Goal: Transaction & Acquisition: Purchase product/service

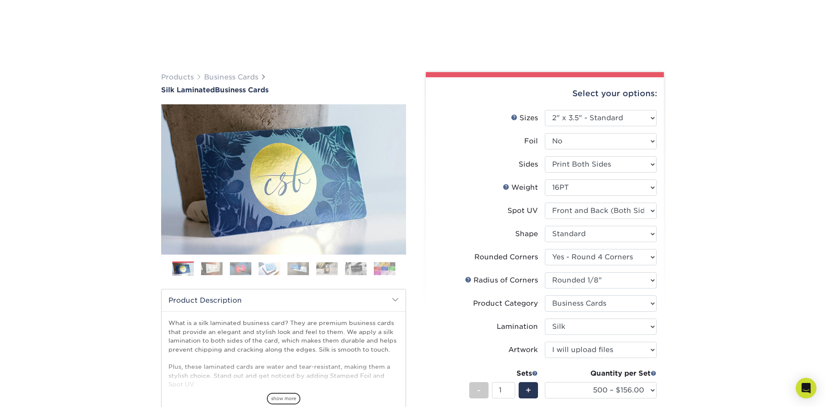
select select "2.00x3.50"
select select "7672df9e-0e0a-464d-8e1f-920c575e4da3"
select select "589680c7-ee9a-431b-9d12-d7aeb1386a97"
select select "3b5148f1-0588-4f88-a218-97bcfdce65c1"
select select "ccacb42f-45f7-42d3-bbd3-7c8421cf37f0"
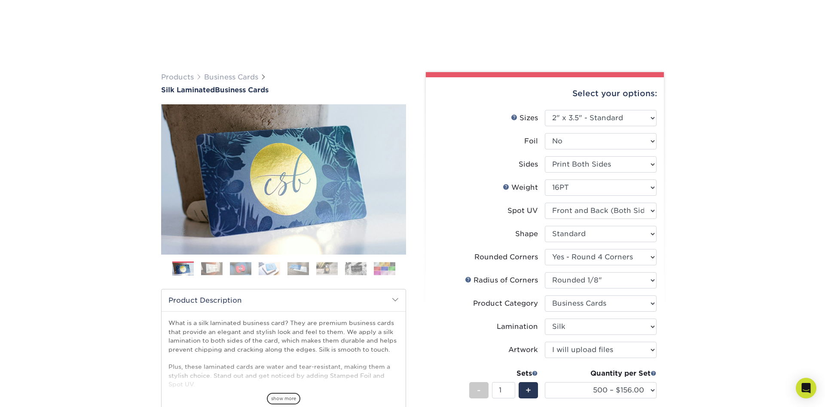
select select "upload"
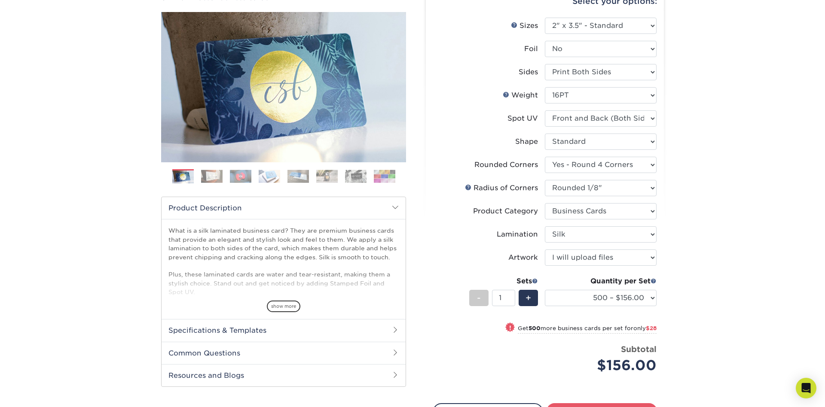
scroll to position [92, 0]
click at [704, 113] on div "Products Business Cards Silk Laminated Business Cards Previous Next" at bounding box center [412, 233] width 825 height 541
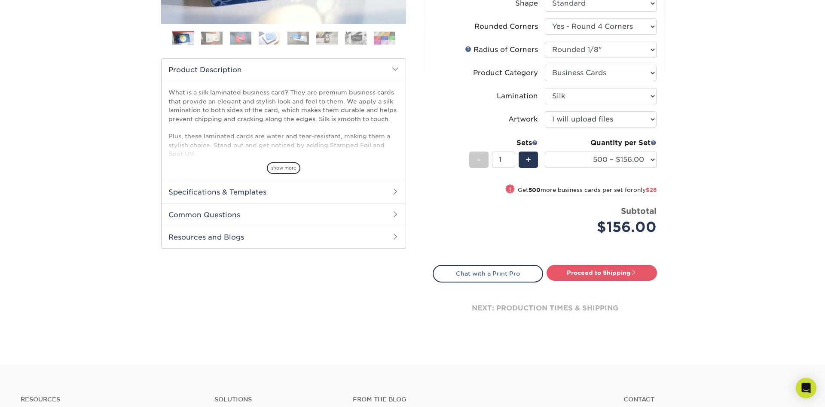
scroll to position [231, 0]
click at [207, 195] on h2 "Specifications & Templates" at bounding box center [283, 191] width 244 height 22
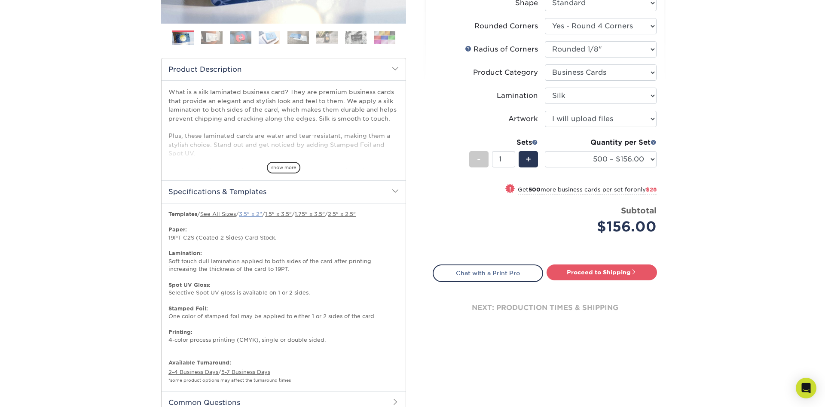
click at [251, 212] on link "3.5" x 2"" at bounding box center [250, 214] width 23 height 6
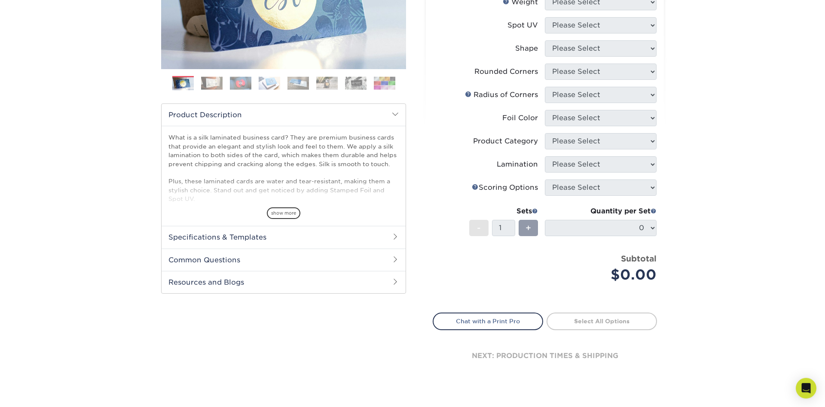
scroll to position [186, 0]
click at [393, 236] on span at bounding box center [395, 236] width 7 height 7
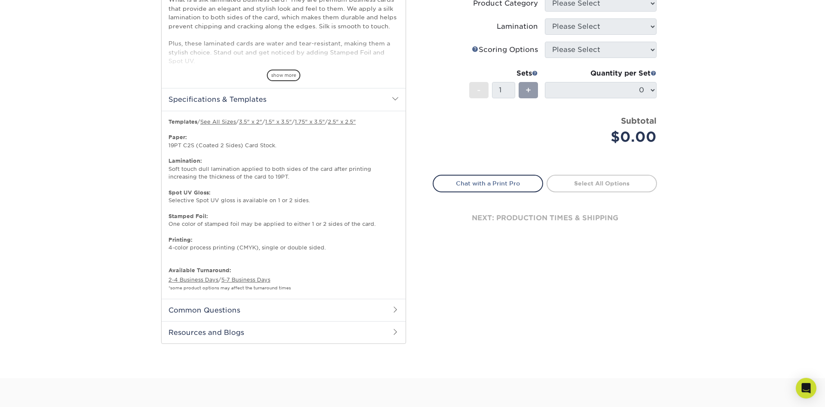
scroll to position [324, 0]
click at [395, 309] on span at bounding box center [395, 309] width 7 height 7
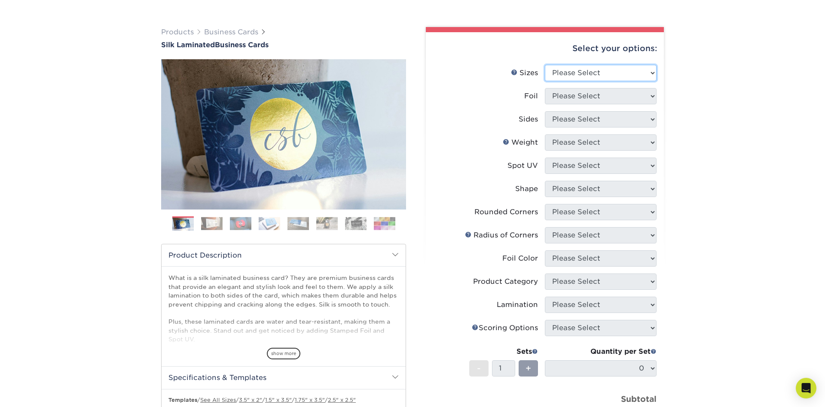
scroll to position [46, 0]
select select "2.00x3.50"
click option "2" x 3.5" - Standard" at bounding box center [0, 0] width 0 height 0
click at [545, 88] on select "Please Select Yes No" at bounding box center [601, 96] width 112 height 16
select select "0"
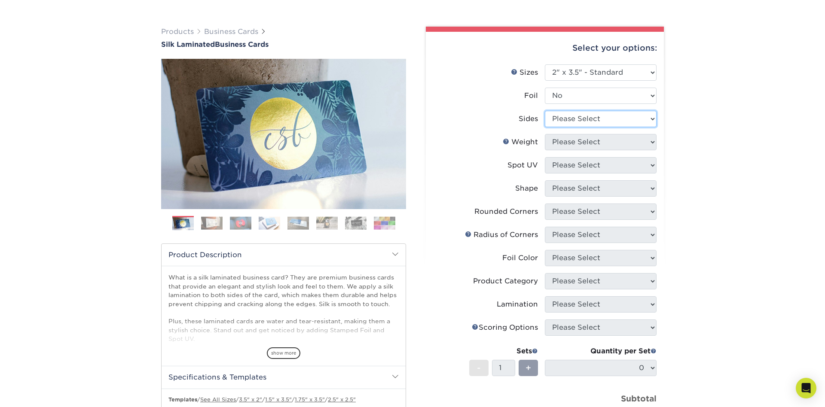
click at [545, 111] on select "Please Select Print Both Sides Print Front Only" at bounding box center [601, 119] width 112 height 16
select select "13abbda7-1d64-4f25-8bb2-c179b224825d"
click at [545, 134] on select "Please Select 16PT" at bounding box center [601, 142] width 112 height 16
select select "16PT"
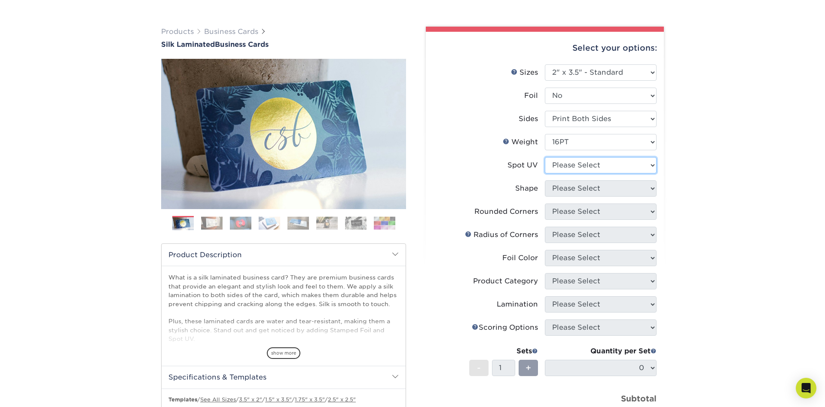
click at [545, 157] on select "Please Select No Spot UV Front and Back (Both Sides) Front Only Back Only" at bounding box center [601, 165] width 112 height 16
select select "0"
click at [545, 180] on select "Please Select Standard" at bounding box center [601, 188] width 112 height 16
select select "standard"
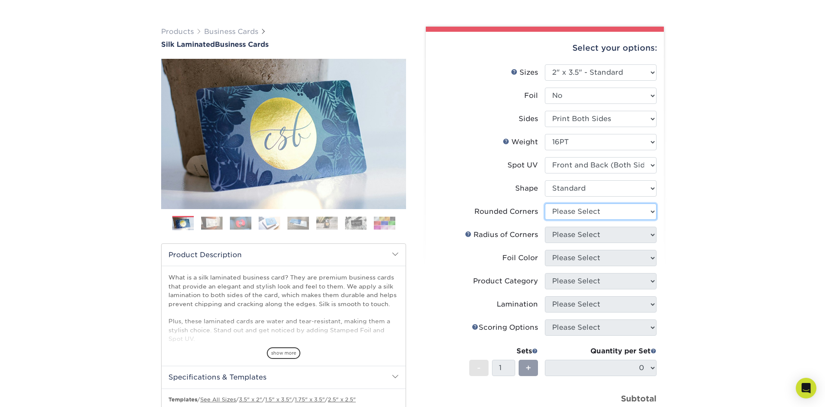
click at [545, 204] on select "Please Select Yes - Round 2 Corners Yes - Round 4 Corners No" at bounding box center [601, 212] width 112 height 16
select select "7672df9e-0e0a-464d-8e1f-920c575e4da3"
click option "Yes - Round 4 Corners" at bounding box center [0, 0] width 0 height 0
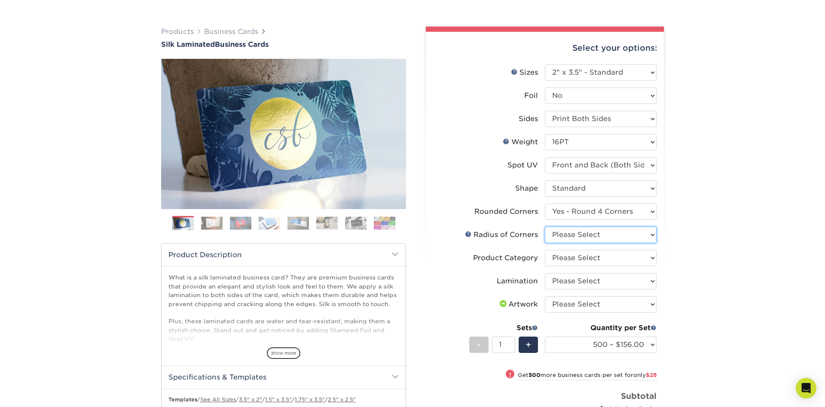
click at [545, 227] on select "Please Select Rounded 1/8" Rounded 1/4"" at bounding box center [601, 235] width 112 height 16
select select "589680c7-ee9a-431b-9d12-d7aeb1386a97"
click option "Rounded 1/8"" at bounding box center [0, 0] width 0 height 0
click at [545, 250] on select "Please Select Business Cards" at bounding box center [601, 258] width 112 height 16
select select "3b5148f1-0588-4f88-a218-97bcfdce65c1"
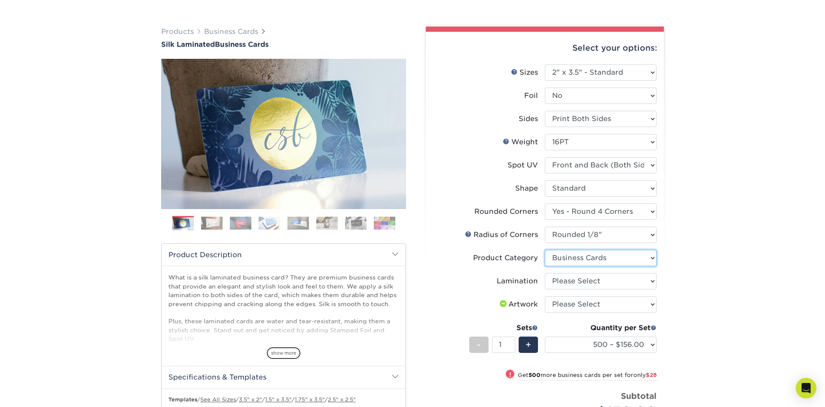
click option "Business Cards" at bounding box center [0, 0] width 0 height 0
click at [545, 273] on select "Please Select Silk" at bounding box center [601, 281] width 112 height 16
select select "ccacb42f-45f7-42d3-bbd3-7c8421cf37f0"
click option "Silk" at bounding box center [0, 0] width 0 height 0
click at [545, 296] on select "Please Select I will upload files I need a design - $100" at bounding box center [601, 304] width 112 height 16
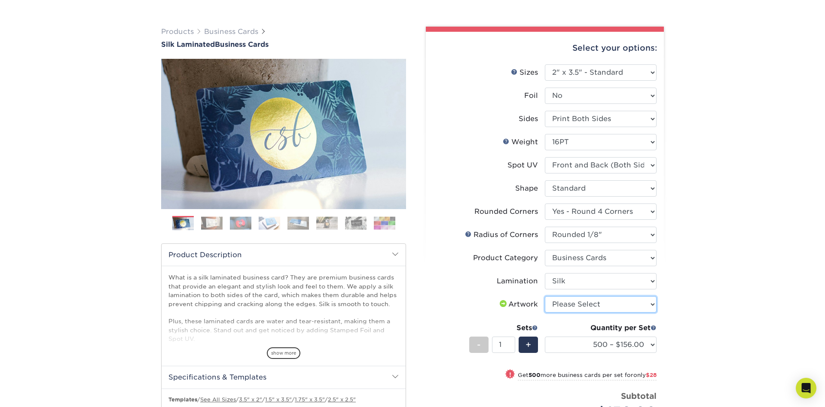
select select "upload"
click option "I will upload files" at bounding box center [0, 0] width 0 height 0
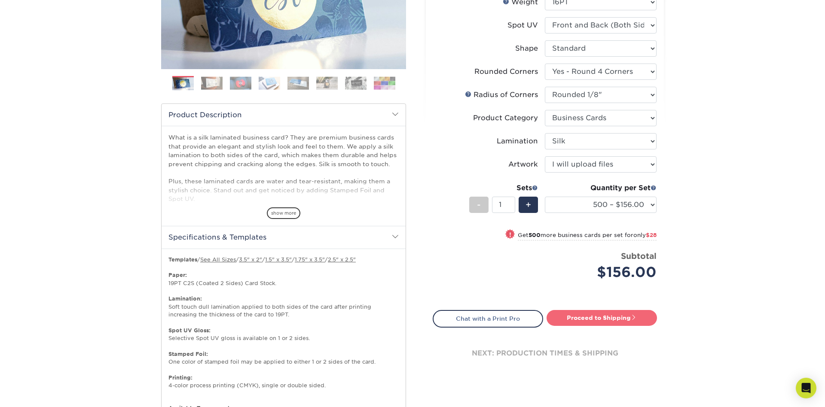
scroll to position [185, 0]
click at [622, 320] on link "Proceed to Shipping" at bounding box center [601, 317] width 110 height 15
type input "Set 1"
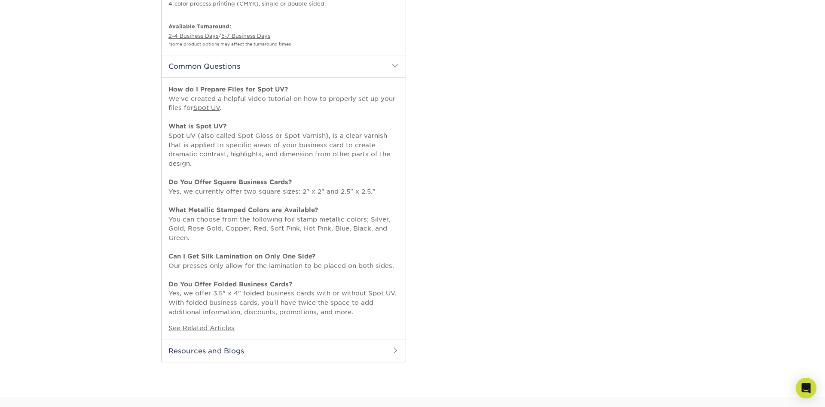
select select "24b86a38-505b-4ae3-9429-29aefd3b6f92"
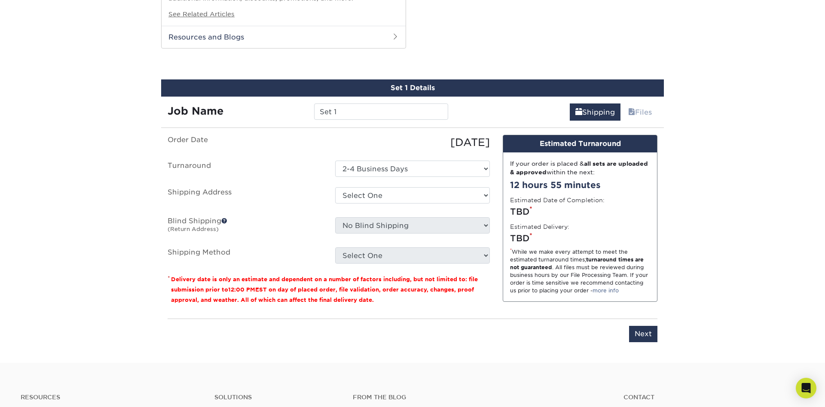
scroll to position [887, 0]
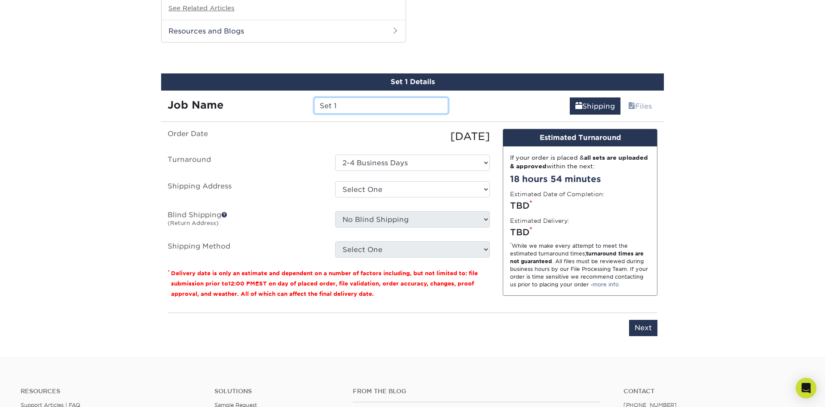
drag, startPoint x: 340, startPoint y: 107, endPoint x: 292, endPoint y: 99, distance: 48.3
click at [314, 99] on input "Set 1" at bounding box center [381, 105] width 134 height 16
type input "[PERSON_NAME]"
click at [335, 181] on select "Select One + Add New Address - Login" at bounding box center [412, 189] width 155 height 16
click option "+ Add New Address" at bounding box center [0, 0] width 0 height 0
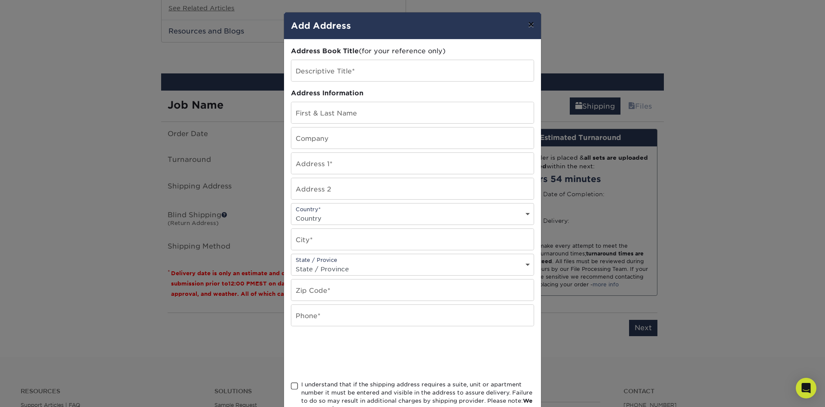
click at [529, 23] on button "×" at bounding box center [531, 24] width 20 height 24
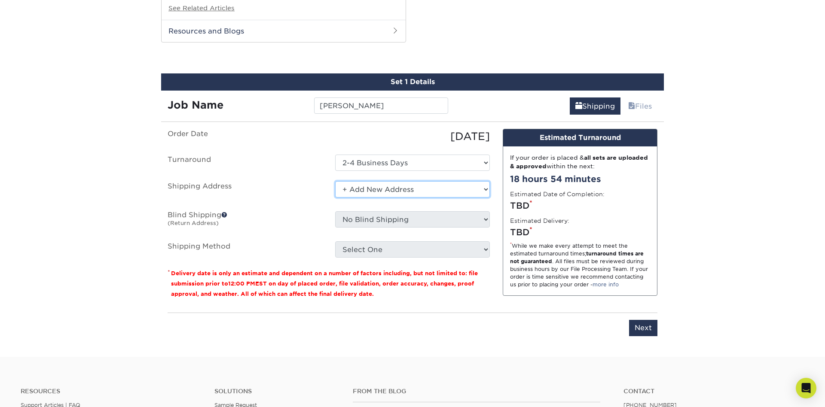
click at [335, 181] on select "Select One + Add New Address - Login" at bounding box center [412, 189] width 155 height 16
click at [316, 204] on ul "Order Date [DATE] [GEOGRAPHIC_DATA] Select One 2-4 Business Days Shipping Addre…" at bounding box center [328, 193] width 322 height 129
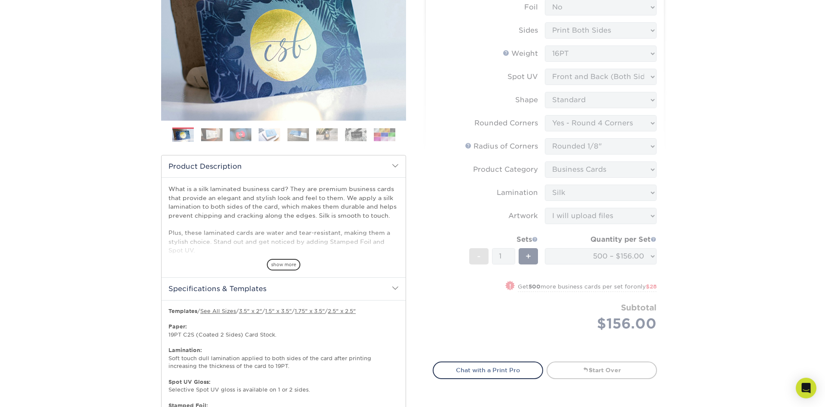
scroll to position [0, 0]
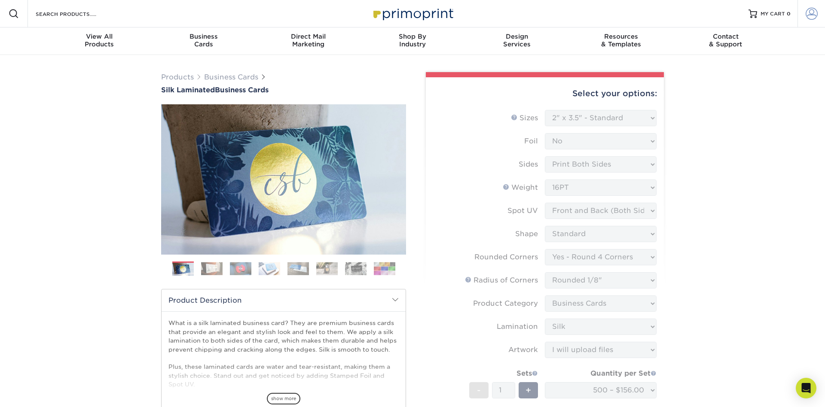
click at [811, 14] on span at bounding box center [811, 14] width 12 height 12
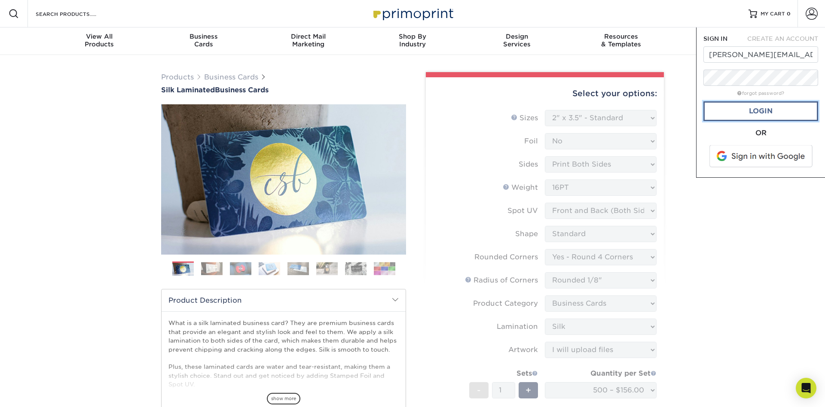
click at [777, 112] on link "Login" at bounding box center [760, 111] width 115 height 20
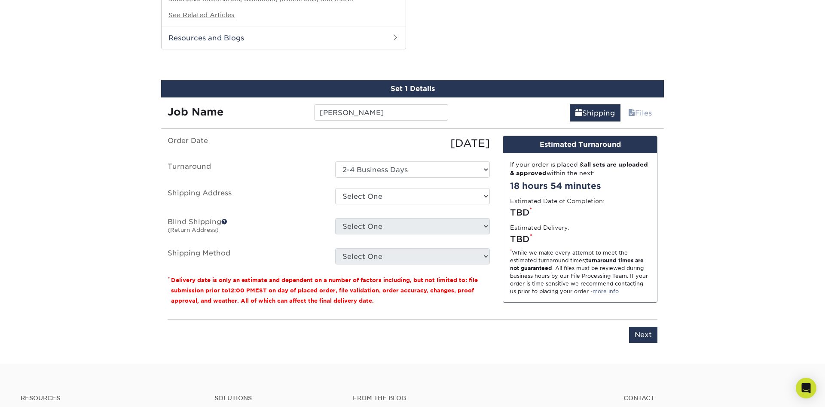
scroll to position [881, 0]
click at [335, 188] on select "Select One [GEOGRAPHIC_DATA][PERSON_NAME][STREET_ADDRESS][STREET_ADDRESS][STREE…" at bounding box center [412, 196] width 155 height 16
select select "39883"
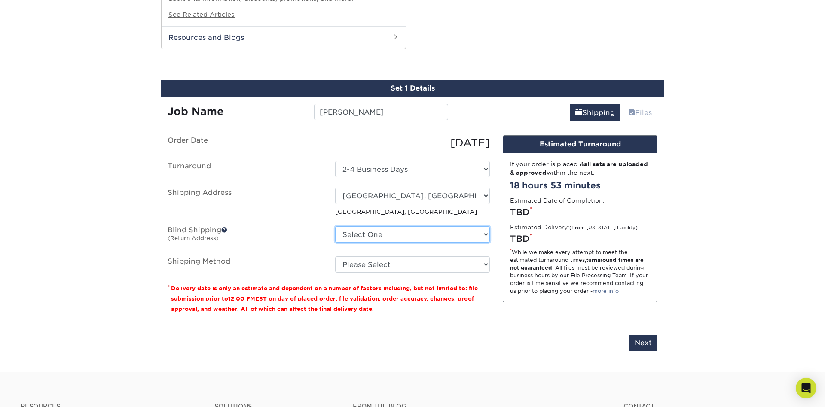
click at [335, 226] on select "Select One [GEOGRAPHIC_DATA][PERSON_NAME][STREET_ADDRESS][STREET_ADDRESS][STREE…" at bounding box center [412, 234] width 155 height 16
click at [330, 239] on div "Select One [GEOGRAPHIC_DATA][PERSON_NAME][STREET_ADDRESS][STREET_ADDRESS][STREE…" at bounding box center [412, 236] width 167 height 20
click at [335, 226] on select "Select One [GEOGRAPHIC_DATA][PERSON_NAME][STREET_ADDRESS][STREET_ADDRESS][STREE…" at bounding box center [412, 234] width 155 height 16
click at [323, 243] on label "Blind Shipping (Return Address)" at bounding box center [244, 236] width 167 height 20
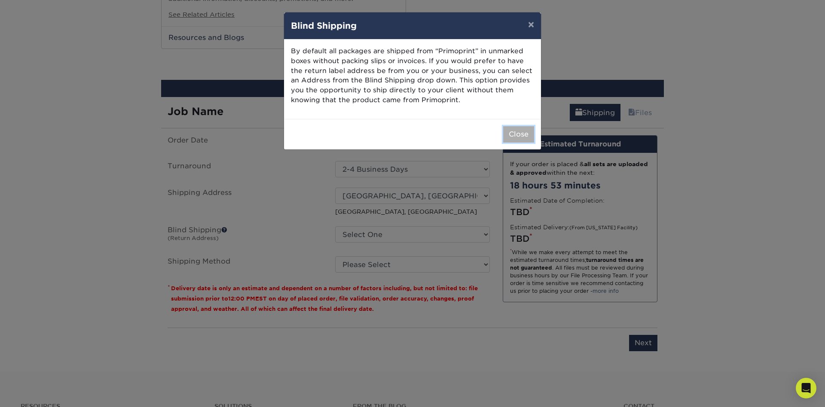
click at [517, 131] on button "Close" at bounding box center [518, 134] width 31 height 16
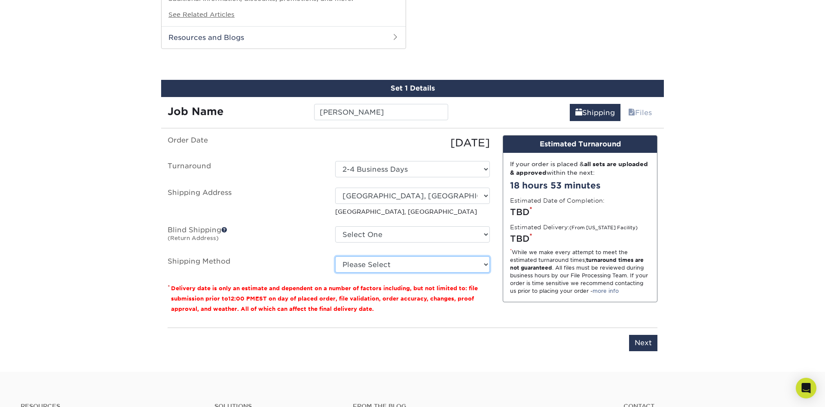
click at [335, 256] on select "Please Select Ground Shipping (+$8.96) 3 Day Shipping Service (+$15.36) 2 Day A…" at bounding box center [412, 264] width 155 height 16
select select "03"
click option "Ground Shipping (+$8.96)" at bounding box center [0, 0] width 0 height 0
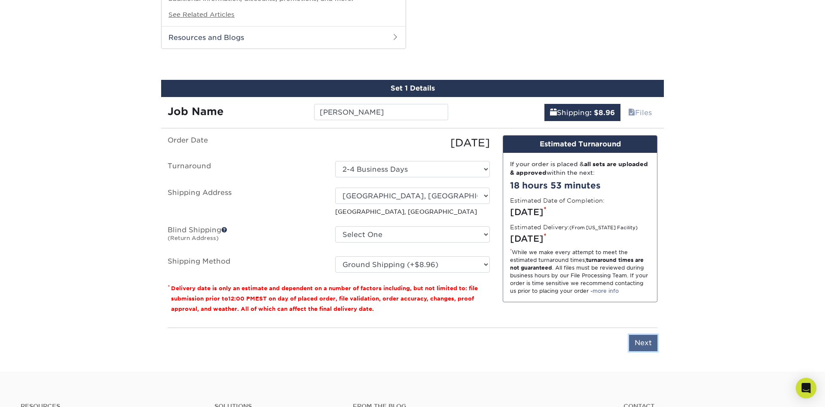
click at [651, 343] on input "Next" at bounding box center [643, 343] width 28 height 16
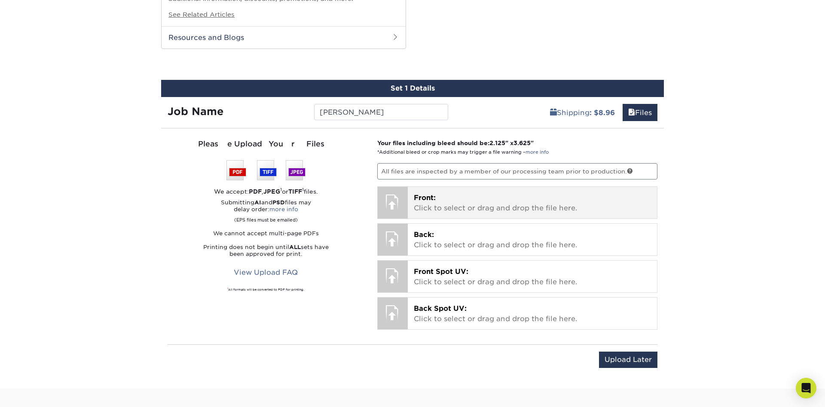
click at [461, 199] on p "Front: Click to select or drag and drop the file here." at bounding box center [532, 203] width 237 height 21
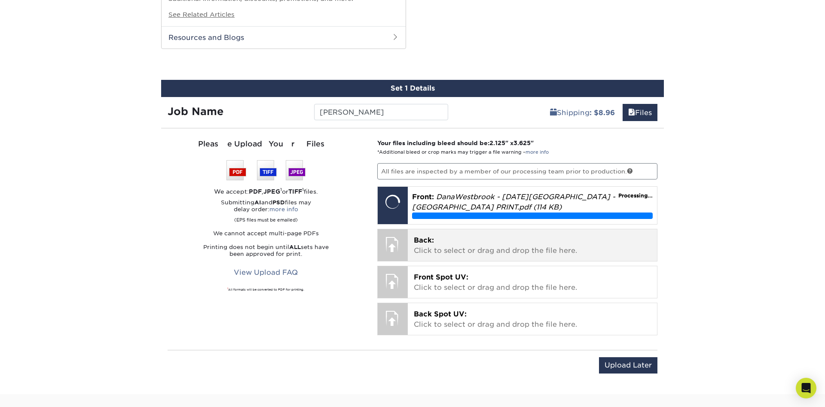
click at [460, 243] on p "Back: Click to select or drag and drop the file here." at bounding box center [532, 245] width 237 height 21
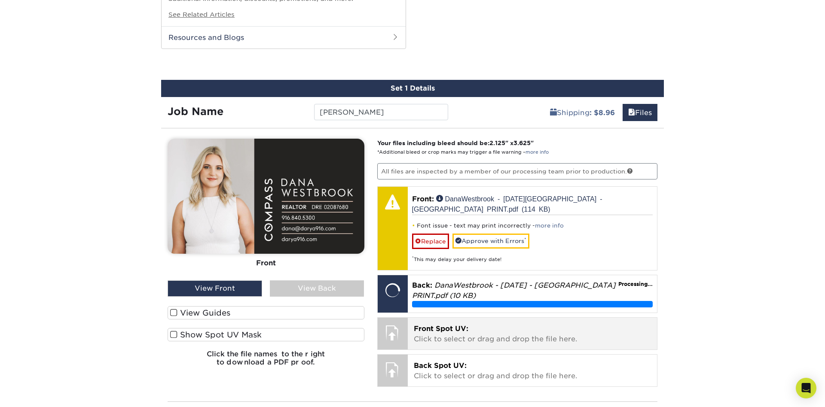
click at [454, 325] on span "Front Spot UV:" at bounding box center [441, 329] width 55 height 8
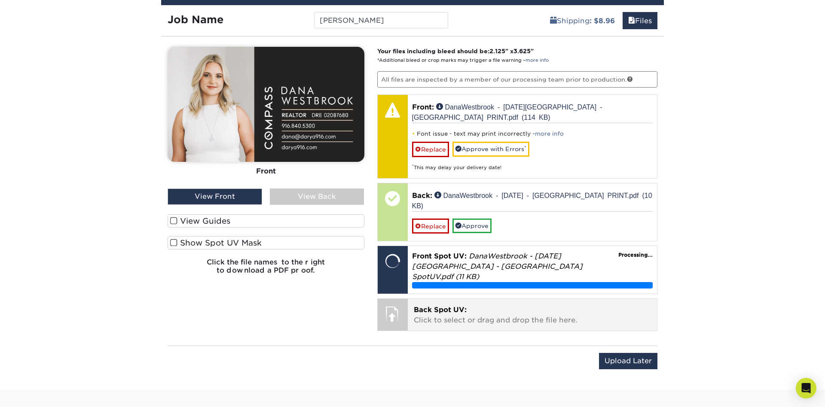
scroll to position [973, 0]
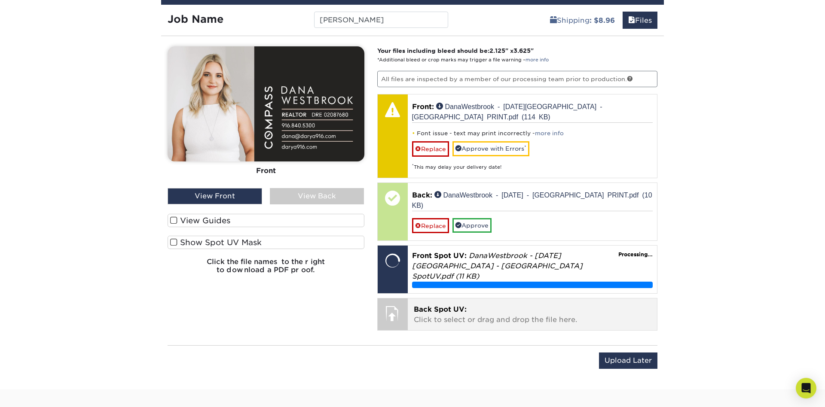
click at [473, 304] on p "Back Spot UV: Click to select or drag and drop the file here." at bounding box center [532, 314] width 237 height 21
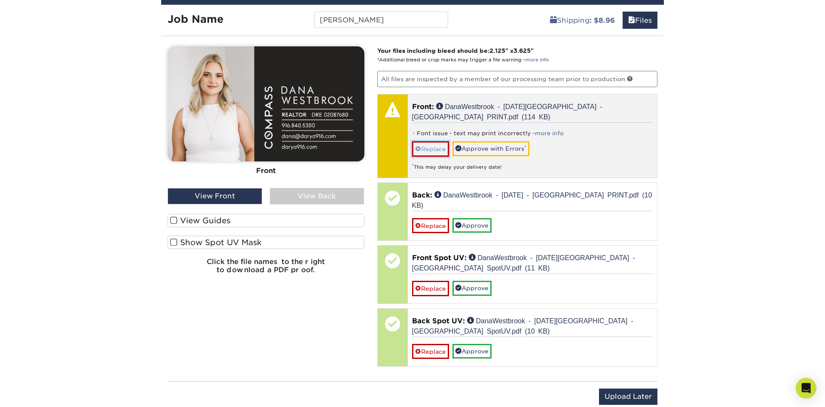
click at [435, 141] on link "Replace" at bounding box center [430, 148] width 37 height 15
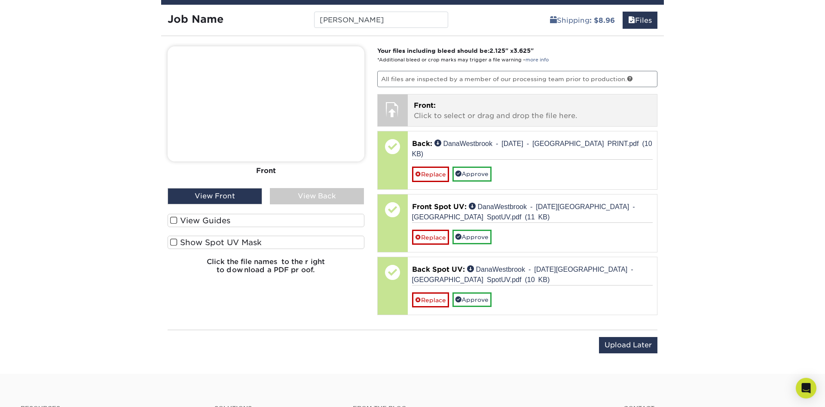
click at [428, 116] on p "Front: Click to select or drag and drop the file here." at bounding box center [532, 110] width 237 height 21
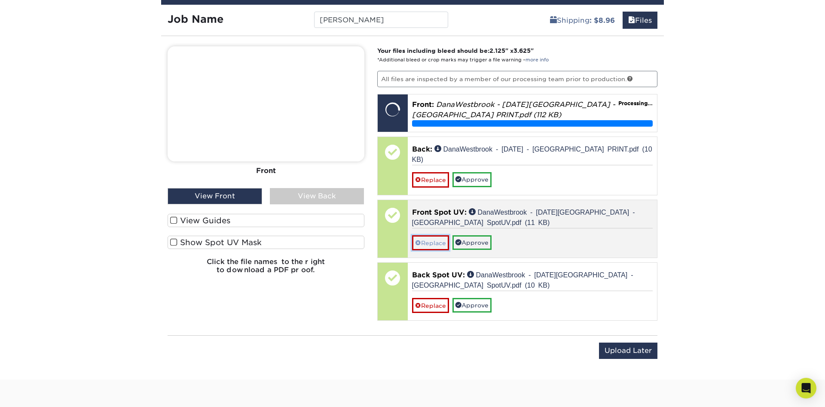
click at [430, 235] on link "Replace" at bounding box center [430, 242] width 37 height 15
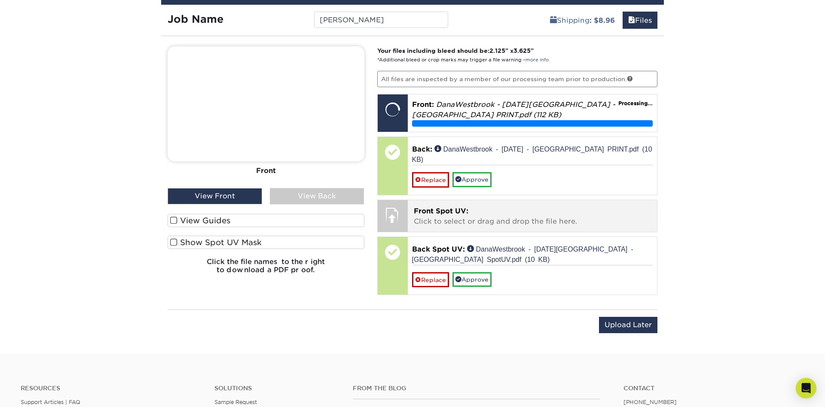
click at [425, 213] on p "Front Spot UV: Click to select or drag and drop the file here." at bounding box center [532, 216] width 237 height 21
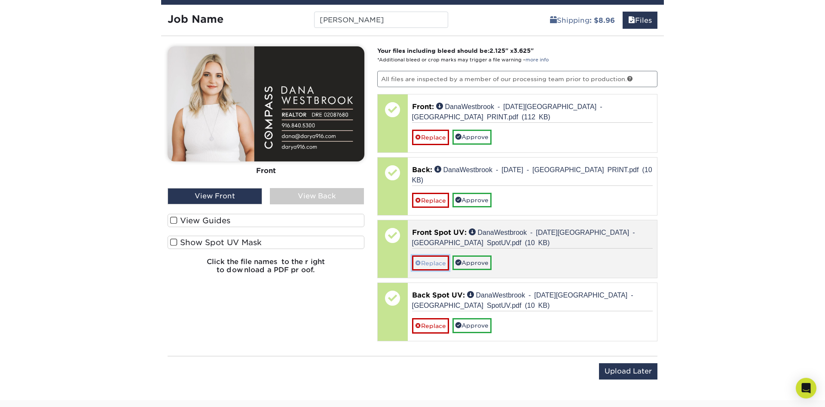
click at [440, 256] on link "Replace" at bounding box center [430, 263] width 37 height 15
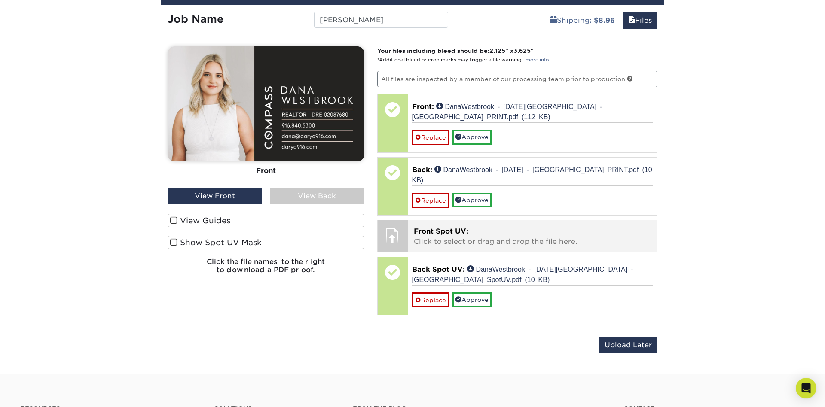
click at [434, 226] on p "Front Spot UV: Click to select or drag and drop the file here." at bounding box center [532, 236] width 237 height 21
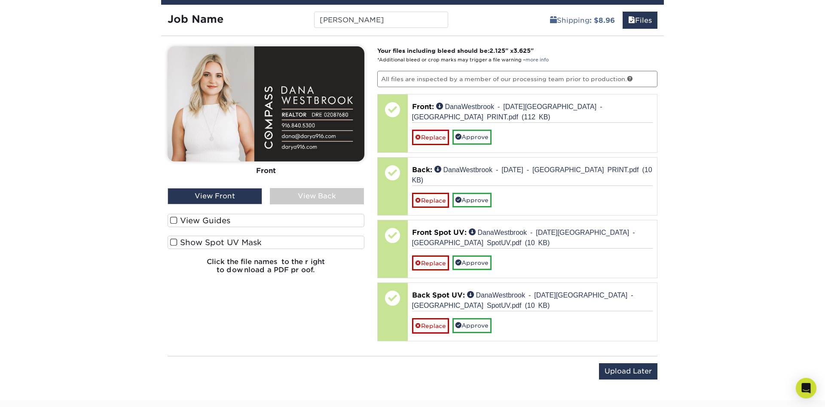
click at [321, 197] on div "View Back" at bounding box center [317, 196] width 94 height 16
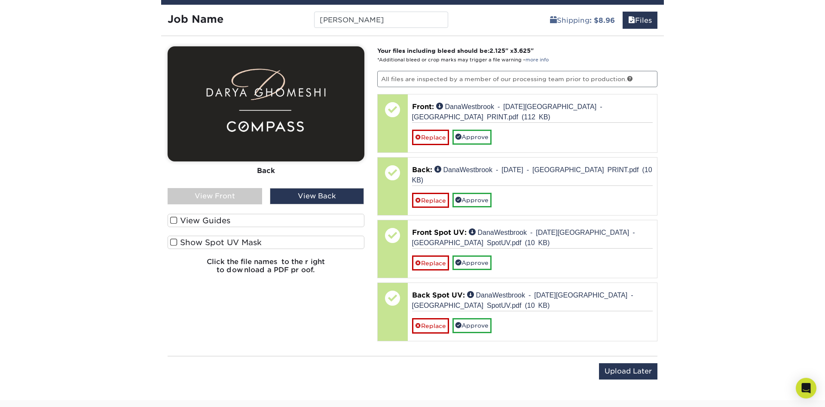
click at [174, 243] on span at bounding box center [173, 242] width 7 height 8
click at [0, 0] on input "Show Spot UV Mask" at bounding box center [0, 0] width 0 height 0
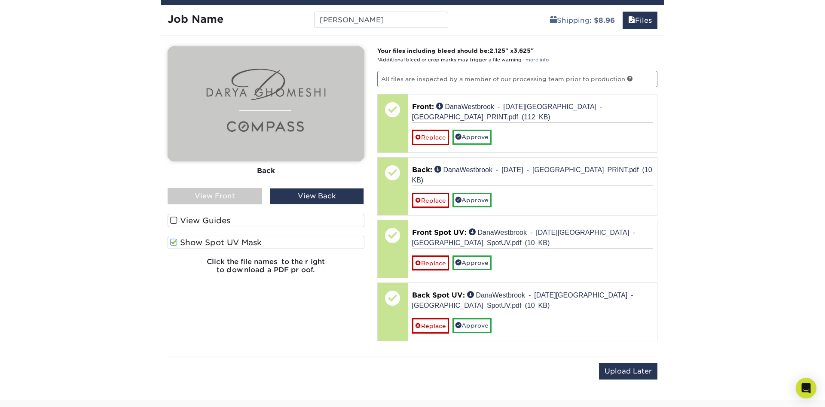
click at [244, 195] on div "View Front" at bounding box center [214, 196] width 94 height 16
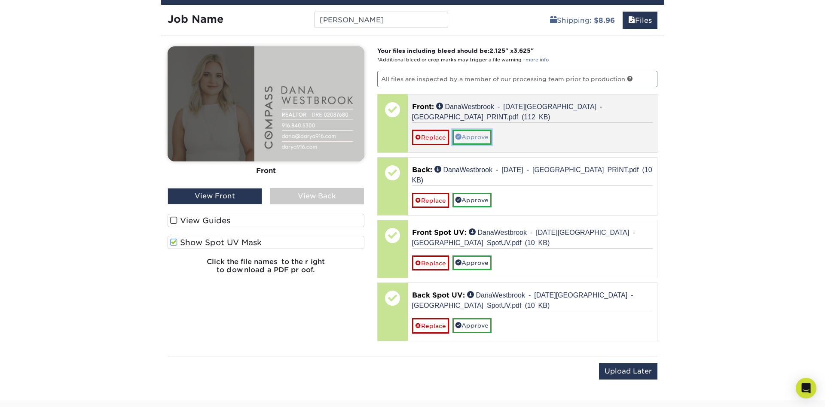
click at [491, 130] on link "Approve" at bounding box center [471, 137] width 39 height 15
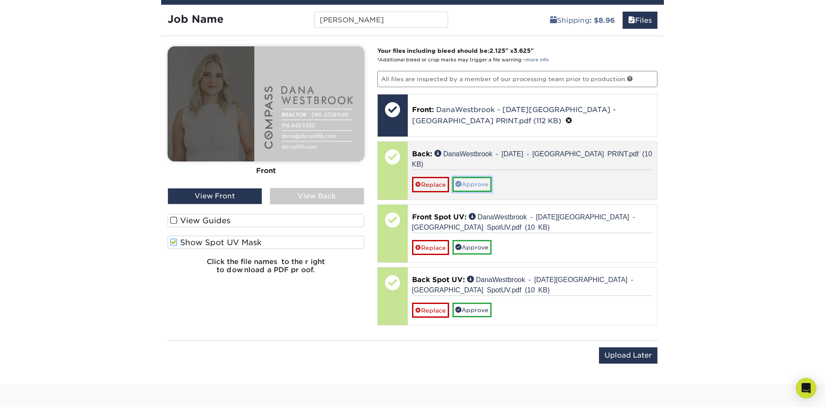
click at [484, 177] on link "Approve" at bounding box center [471, 184] width 39 height 15
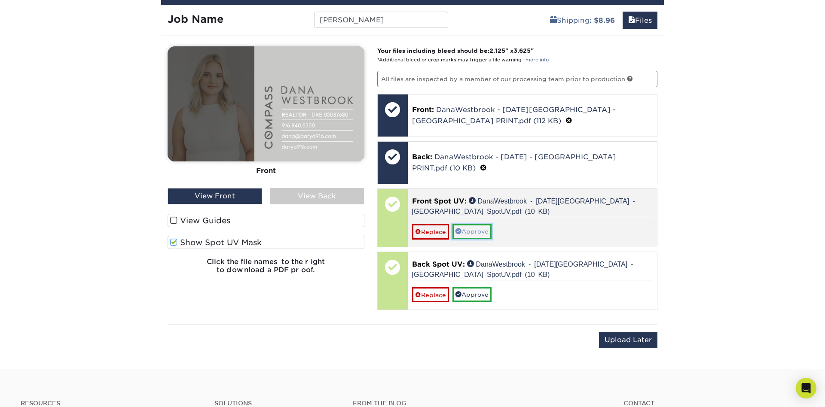
click at [473, 225] on link "Approve" at bounding box center [471, 231] width 39 height 15
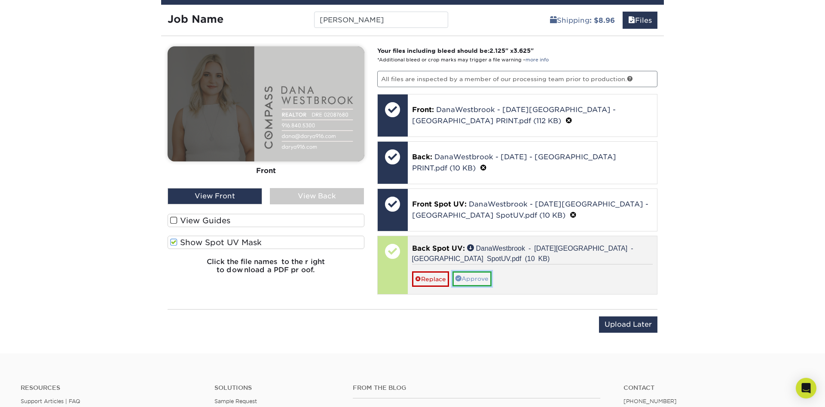
click at [475, 275] on link "Approve" at bounding box center [471, 278] width 39 height 15
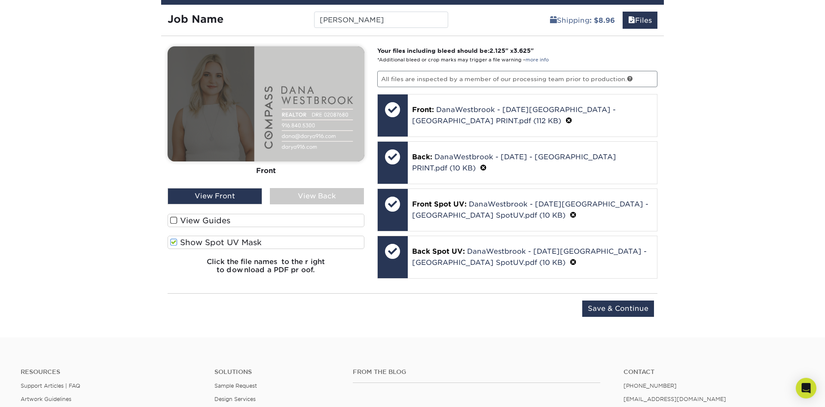
click at [612, 298] on div "Upload Later Save & Continue Continue" at bounding box center [412, 310] width 490 height 34
click at [612, 306] on input "Save & Continue" at bounding box center [618, 309] width 72 height 16
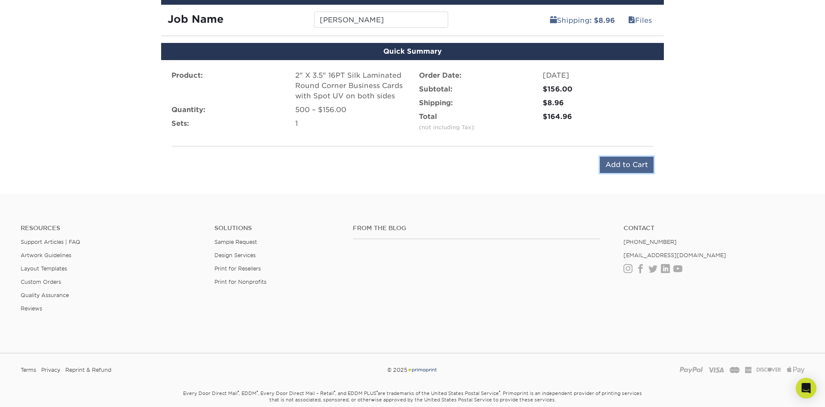
click at [631, 163] on input "Add to Cart" at bounding box center [626, 165] width 54 height 16
